Goal: Transaction & Acquisition: Purchase product/service

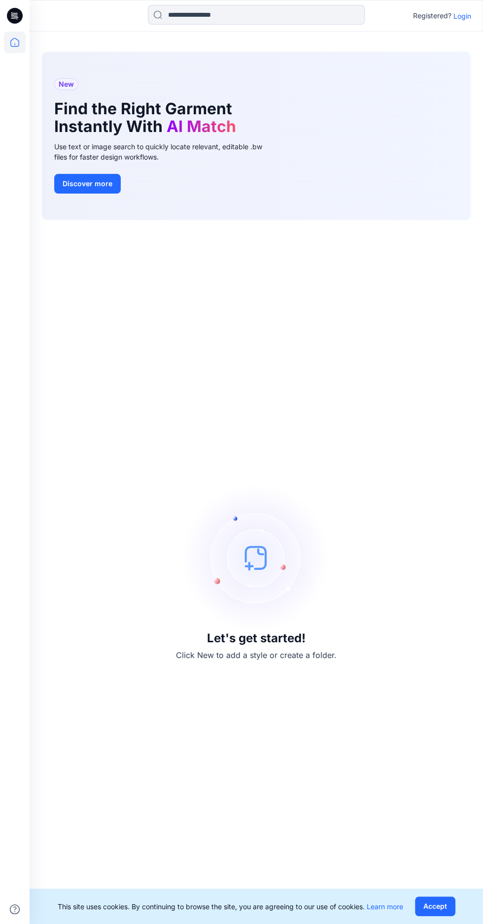
click at [457, 16] on p "Login" at bounding box center [462, 16] width 18 height 10
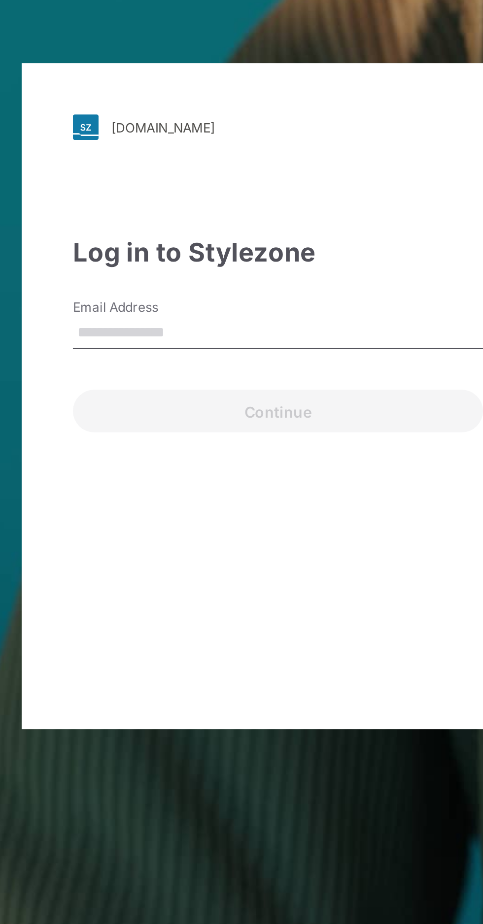
click at [244, 440] on input "Email Address" at bounding box center [241, 433] width 189 height 15
type input "**********"
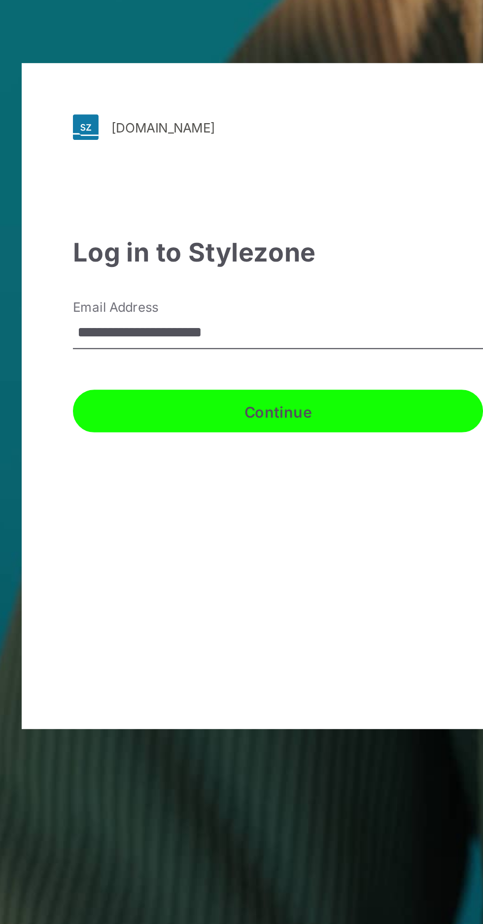
click at [251, 479] on button "Continue" at bounding box center [241, 469] width 189 height 20
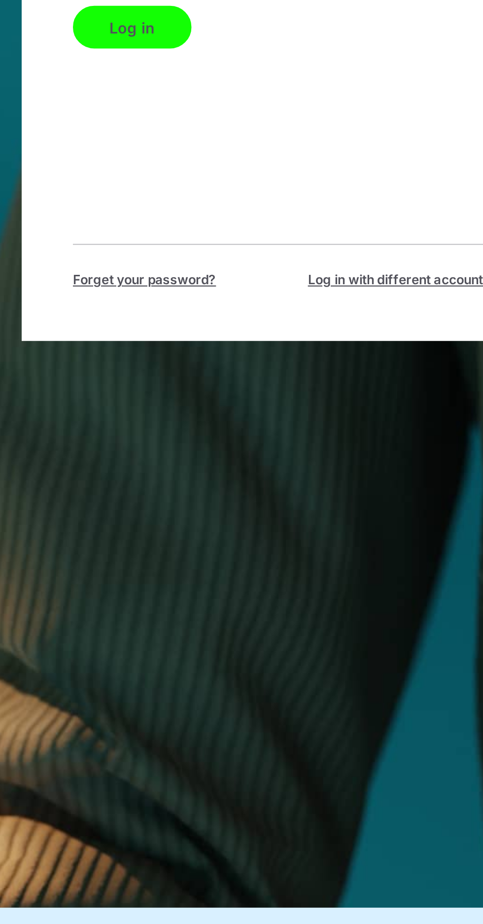
click at [164, 492] on button "Log in" at bounding box center [174, 482] width 55 height 20
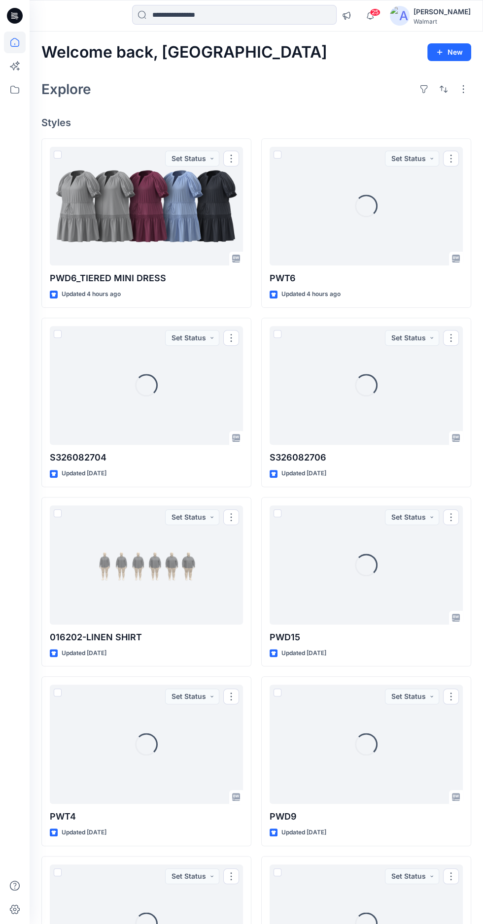
click at [147, 202] on div at bounding box center [146, 206] width 193 height 119
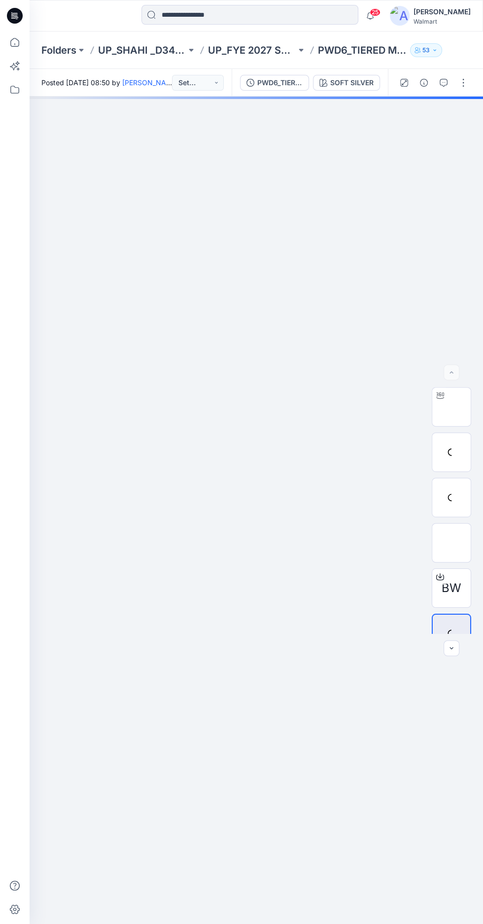
click at [363, 81] on div "SOFT SILVER" at bounding box center [351, 82] width 43 height 11
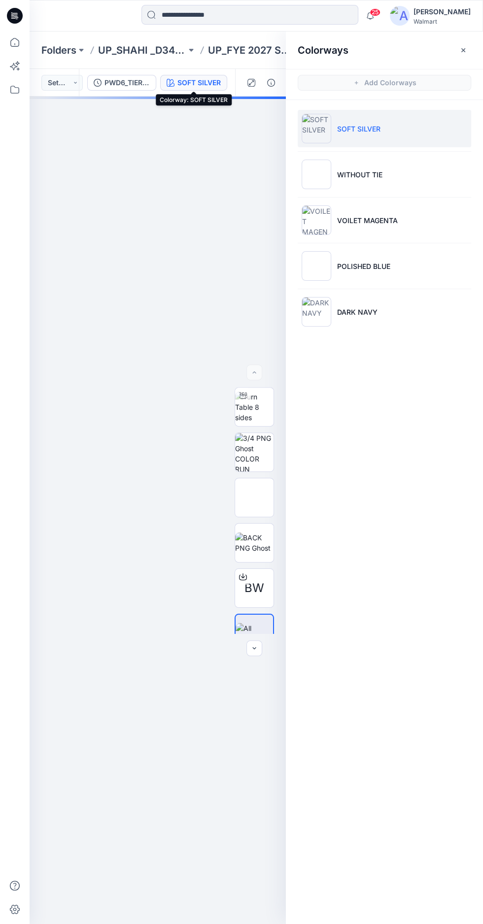
click at [382, 220] on p "VOILET MAGENTA" at bounding box center [367, 220] width 61 height 10
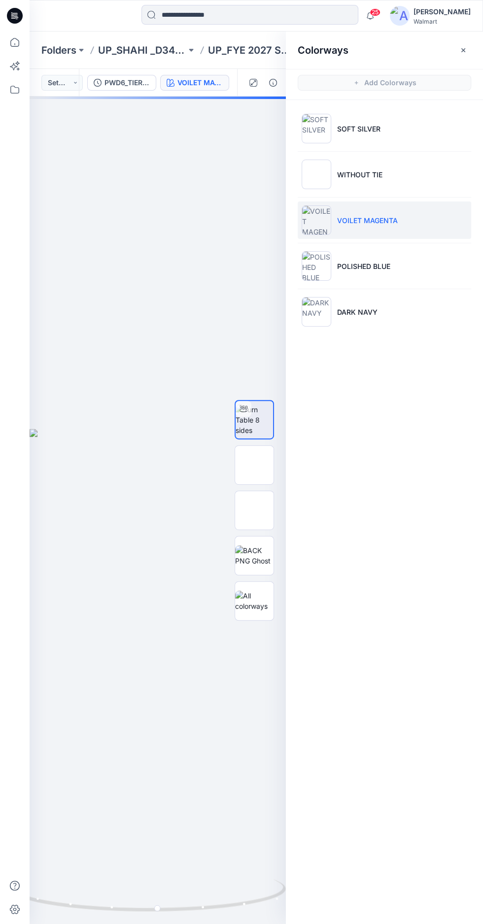
click at [469, 44] on button "button" at bounding box center [463, 50] width 16 height 16
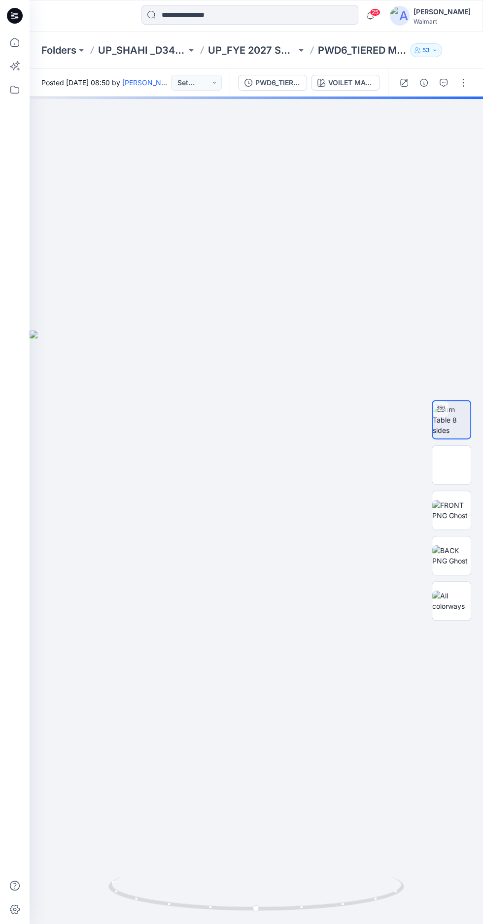
click at [355, 86] on div "VOILET MAGENTA" at bounding box center [350, 82] width 45 height 11
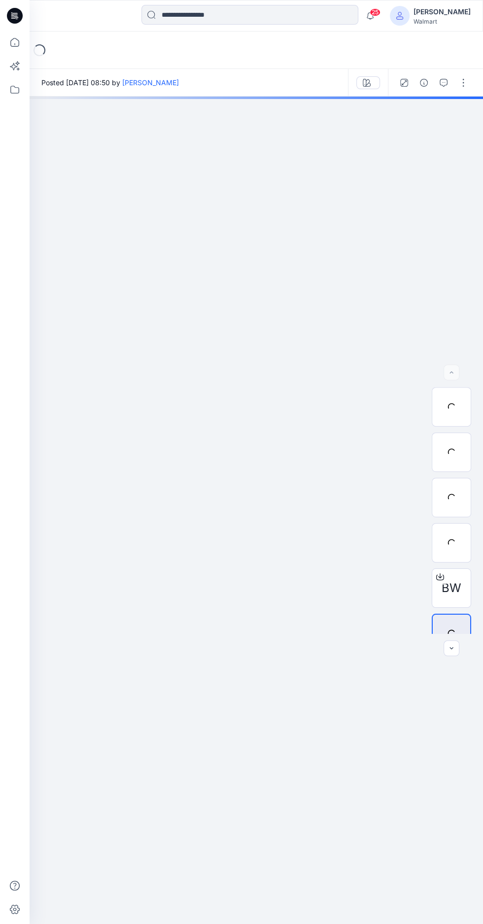
click at [379, 15] on icon "button" at bounding box center [370, 16] width 19 height 20
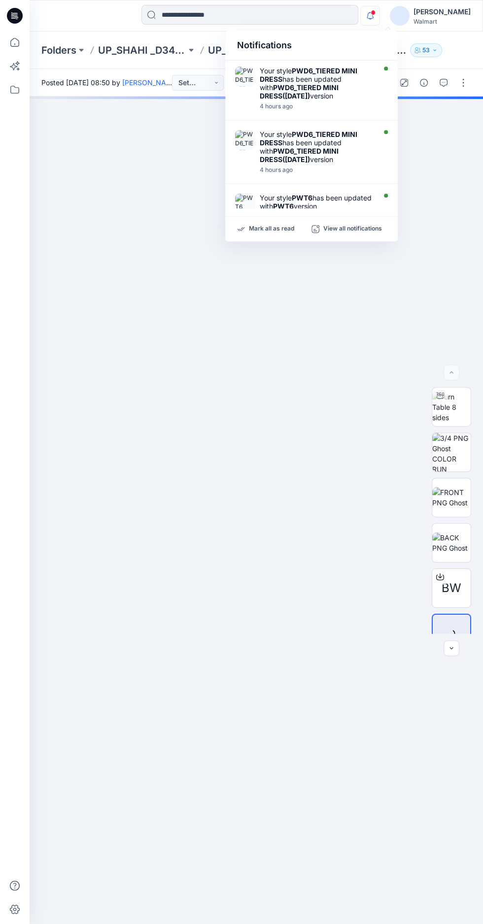
click at [237, 489] on img at bounding box center [256, 713] width 493 height 608
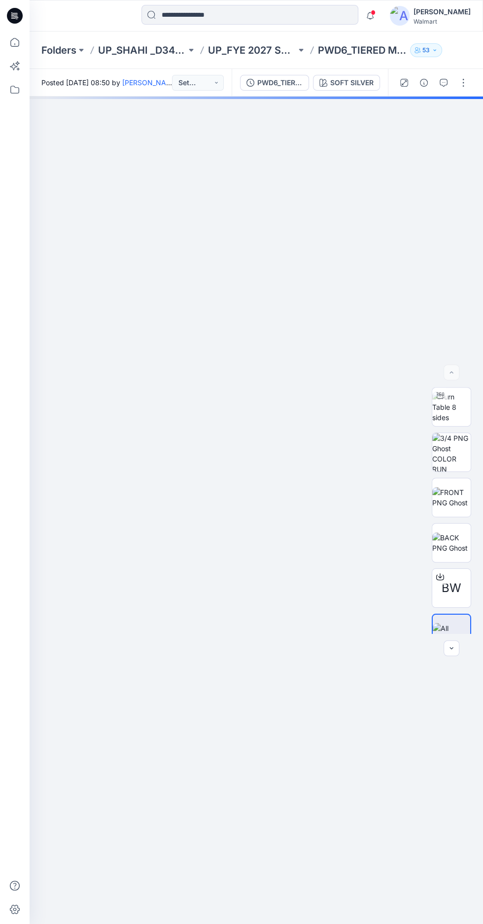
click at [439, 423] on img at bounding box center [451, 407] width 38 height 31
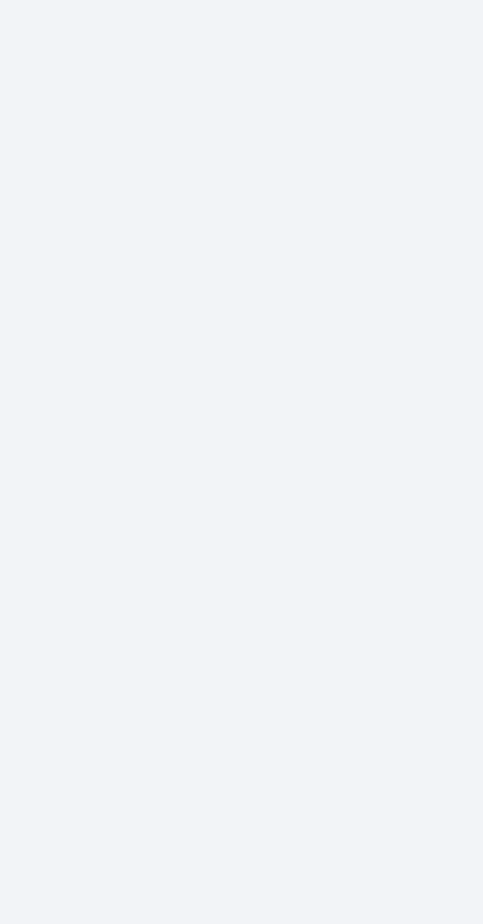
click at [235, 652] on div at bounding box center [256, 510] width 453 height 827
